Goal: Task Accomplishment & Management: Manage account settings

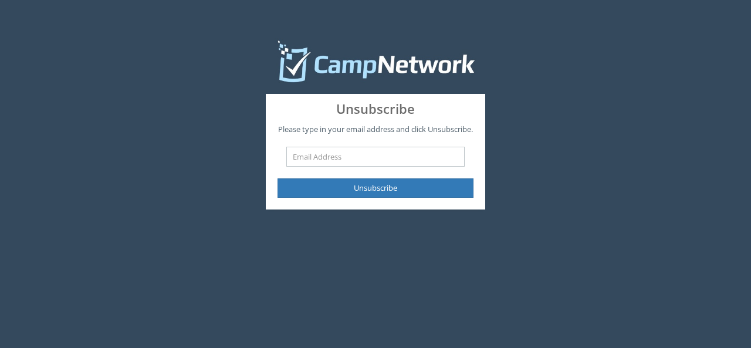
click at [362, 167] on input "text" at bounding box center [375, 157] width 178 height 20
type input "[PERSON_NAME][EMAIL_ADDRESS][DOMAIN_NAME]"
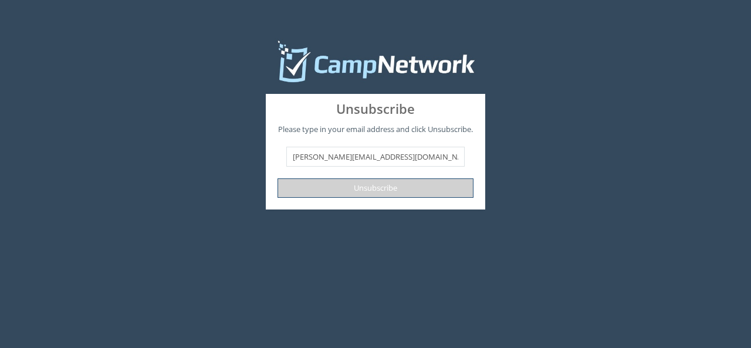
click at [365, 198] on button "Unsubscribe" at bounding box center [374, 187] width 195 height 19
